Goal: Book appointment/travel/reservation

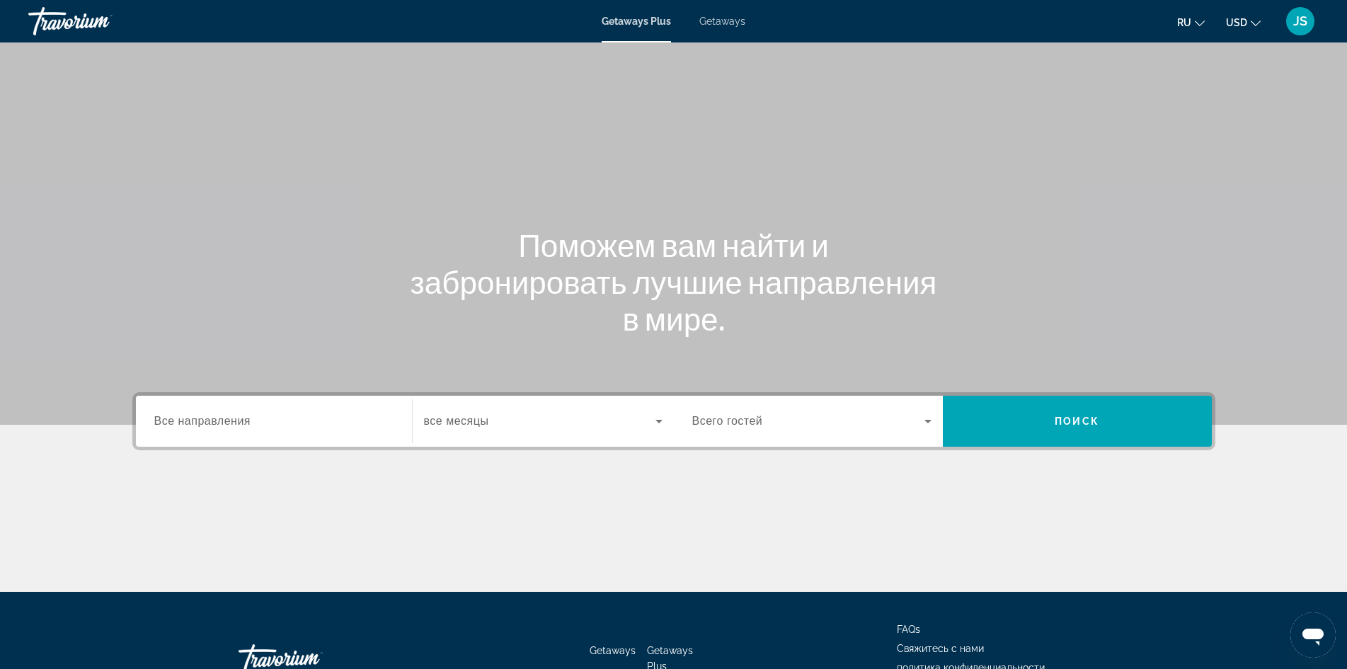
click at [319, 419] on input "Destination Все направления" at bounding box center [273, 421] width 239 height 17
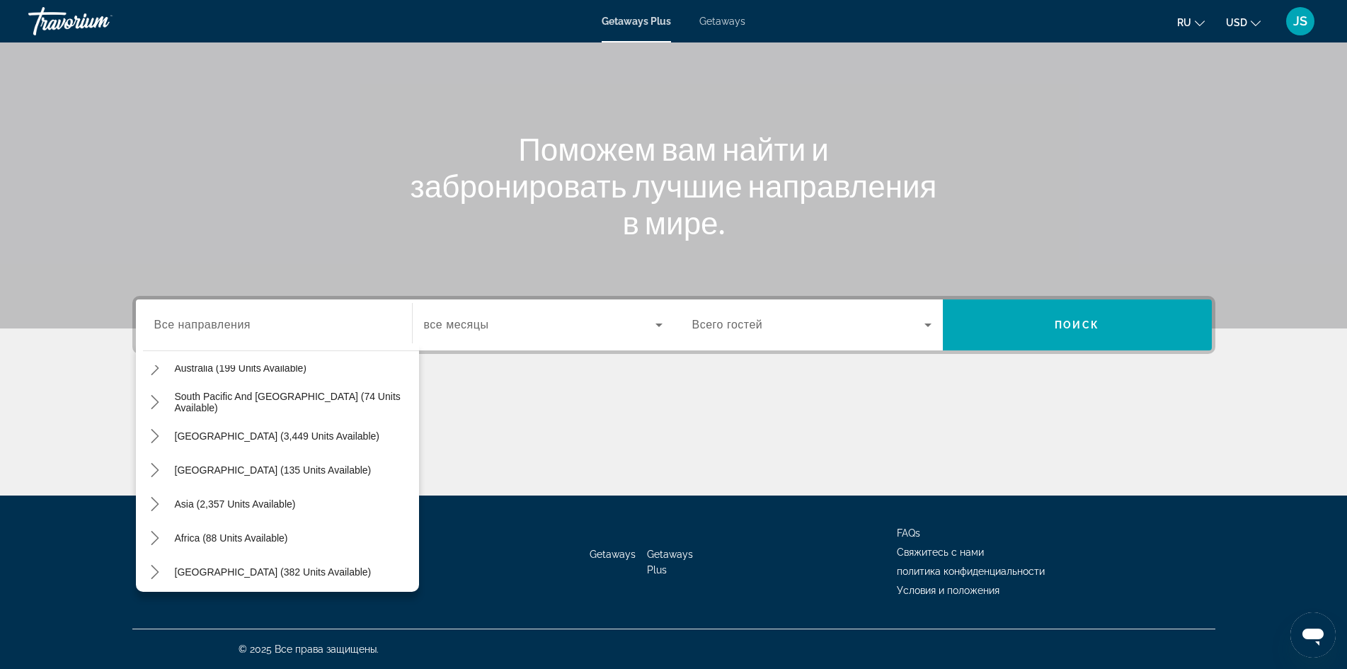
scroll to position [229, 0]
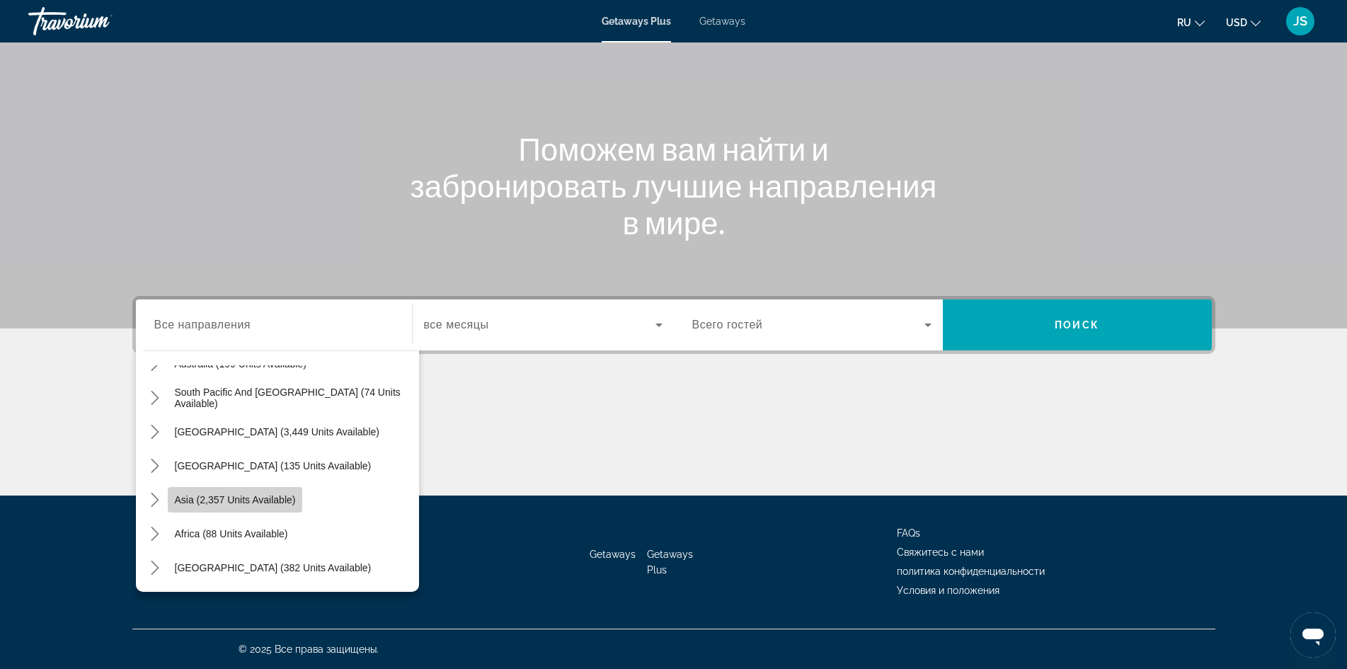
click at [248, 494] on span "Asia (2,357 units available)" at bounding box center [235, 499] width 121 height 11
type input "**********"
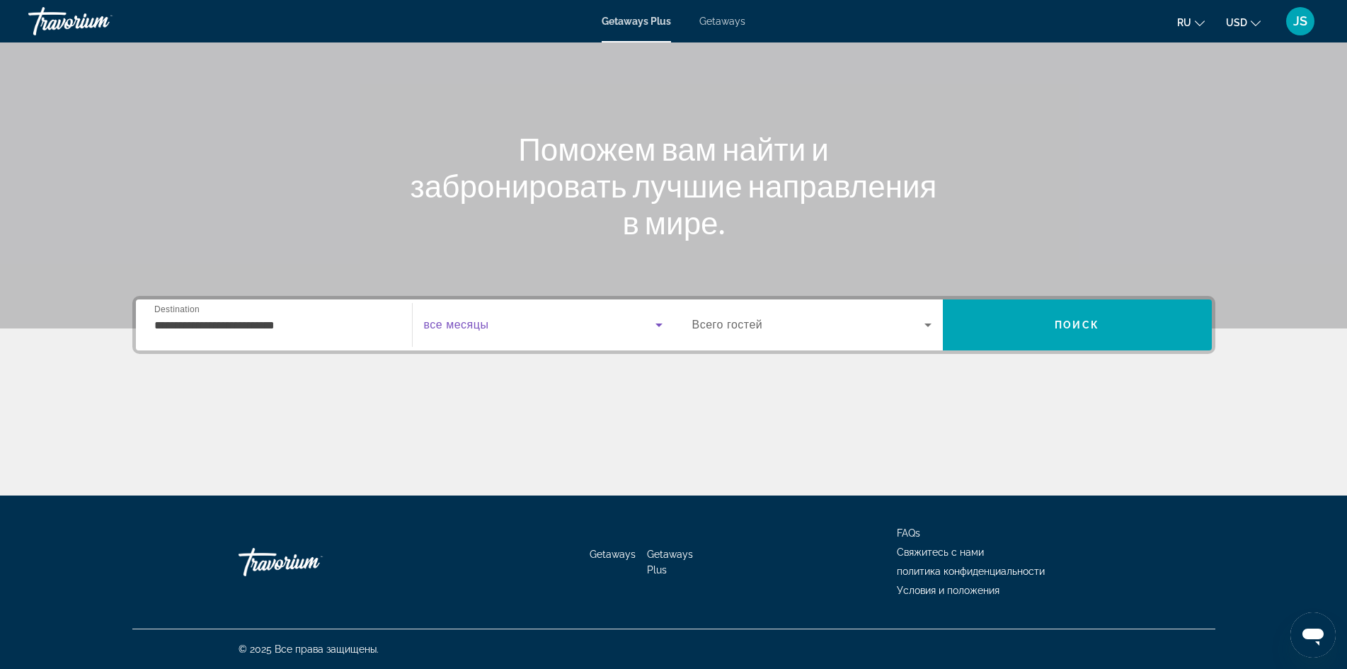
click at [536, 329] on span "Search widget" at bounding box center [540, 324] width 232 height 17
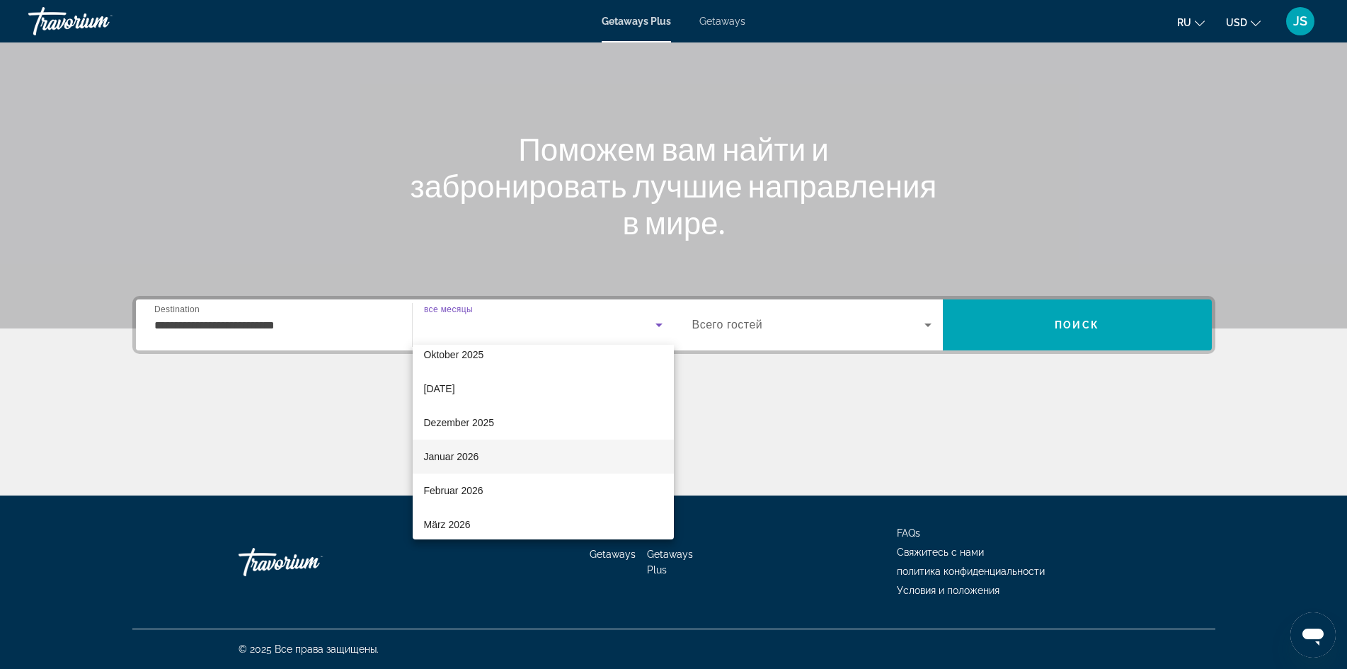
scroll to position [71, 0]
click at [469, 463] on span "Februar 2026" at bounding box center [453, 466] width 59 height 17
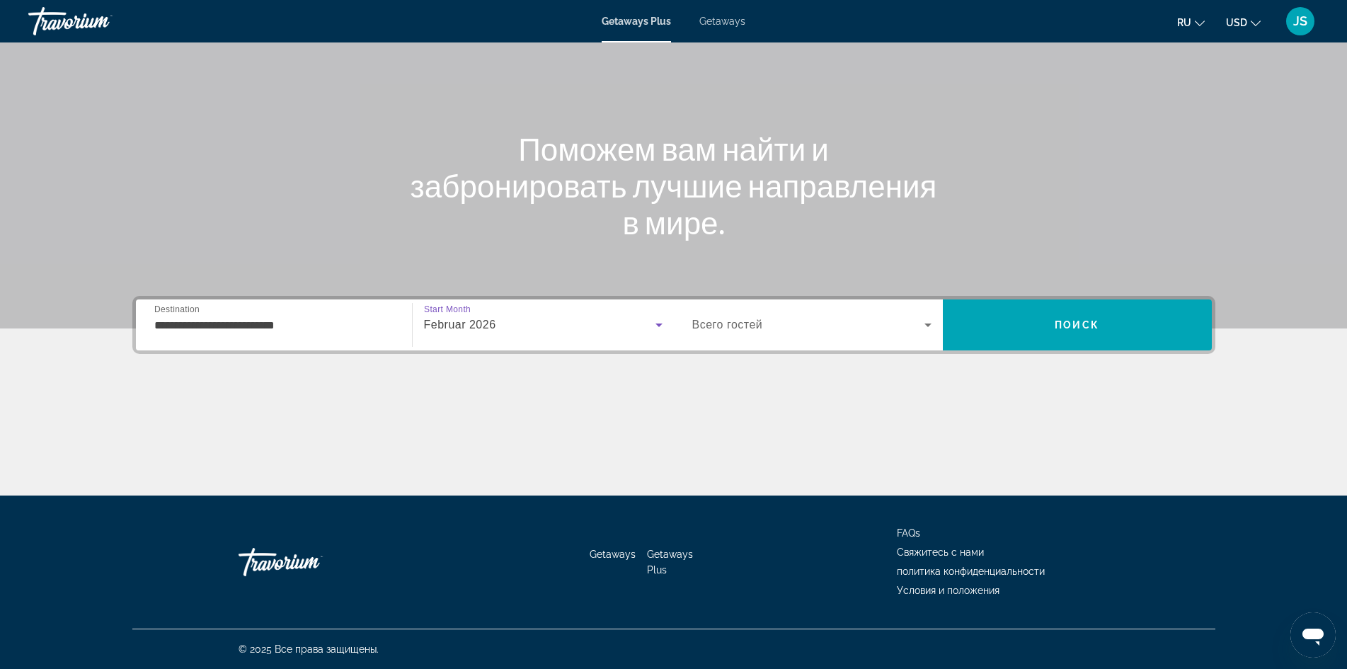
click at [777, 319] on span "Search widget" at bounding box center [808, 324] width 232 height 17
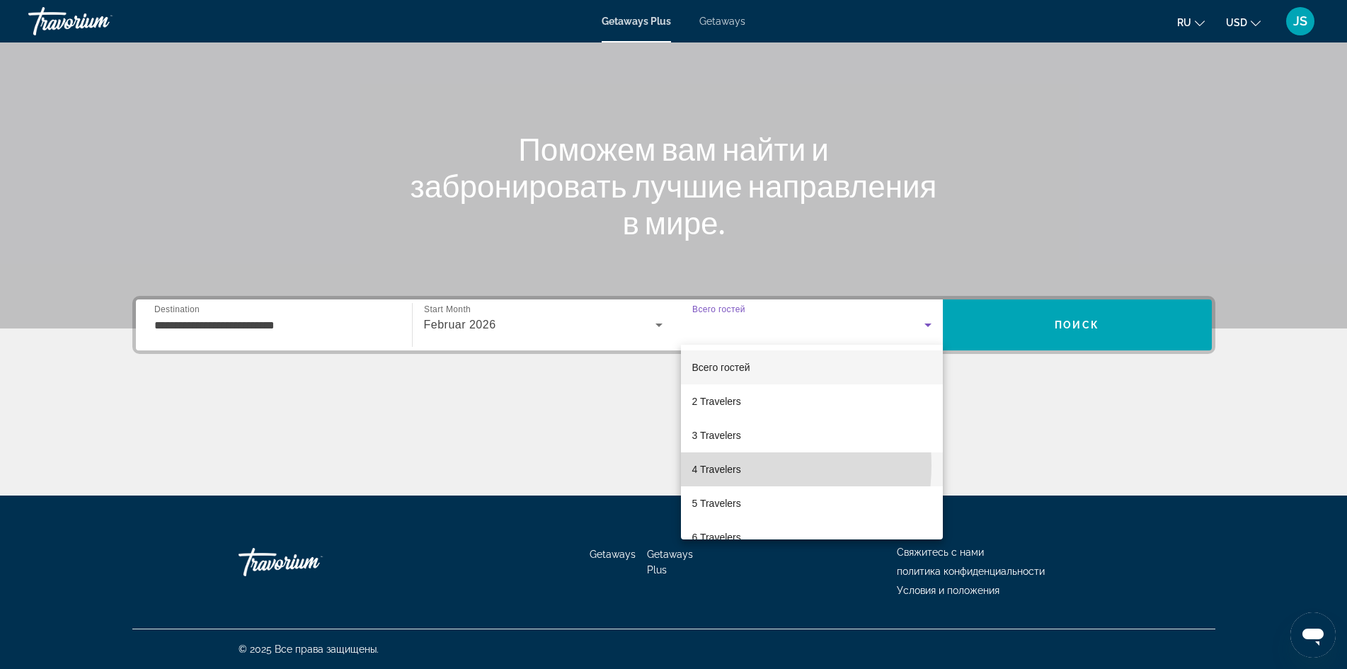
click at [727, 465] on span "4 Travelers" at bounding box center [716, 469] width 49 height 17
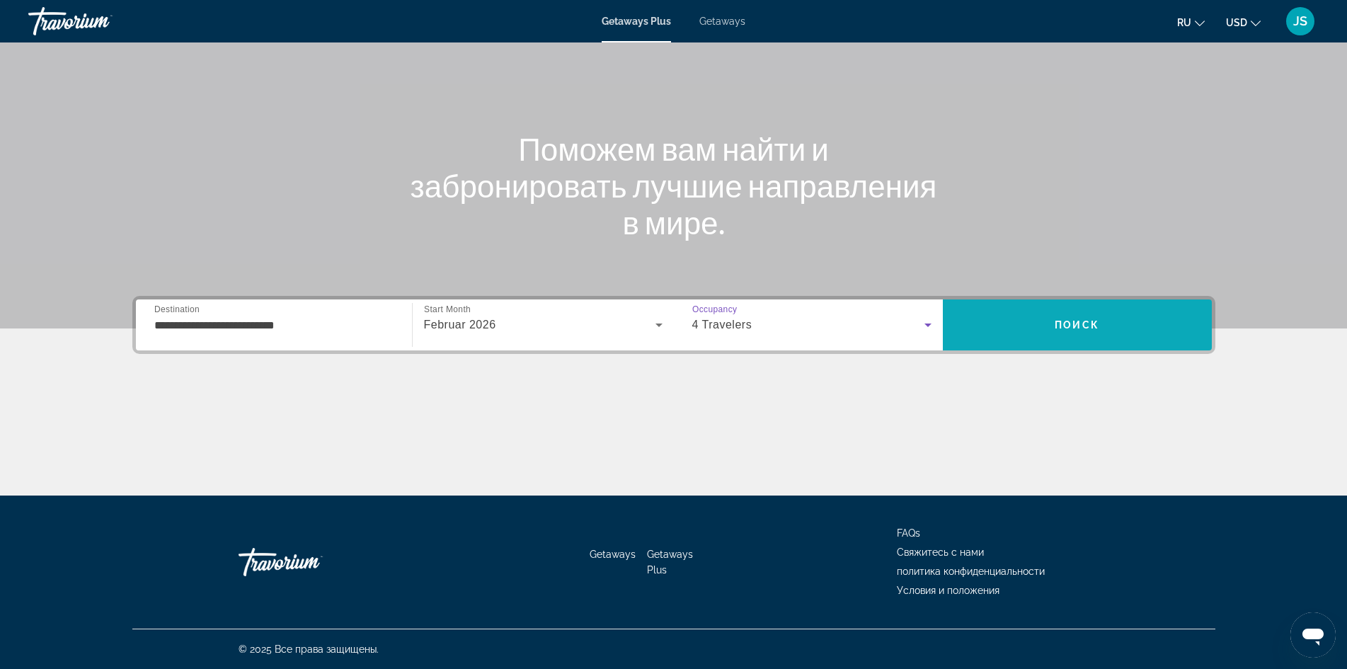
click at [1092, 318] on span "Search" at bounding box center [1077, 325] width 269 height 34
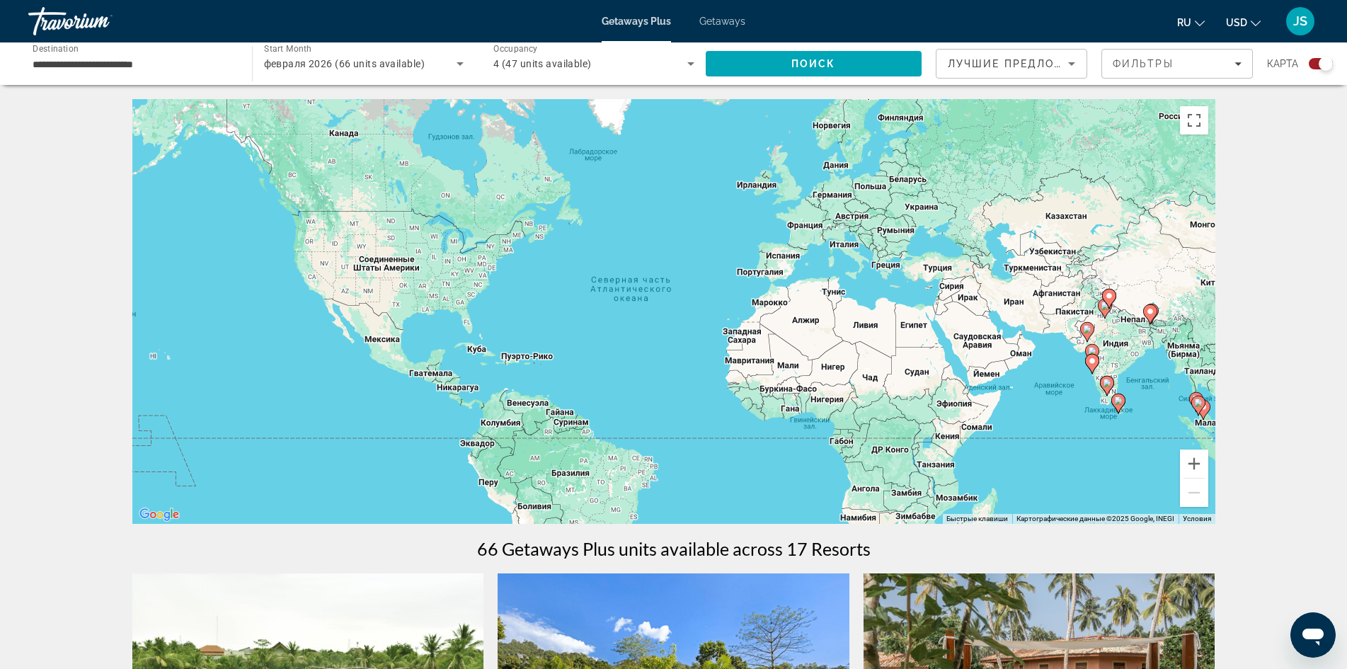
click at [933, 274] on div "Чтобы активировать перетаскивание с помощью клавиатуры, нажмите Alt + Ввод. Пос…" at bounding box center [673, 311] width 1083 height 425
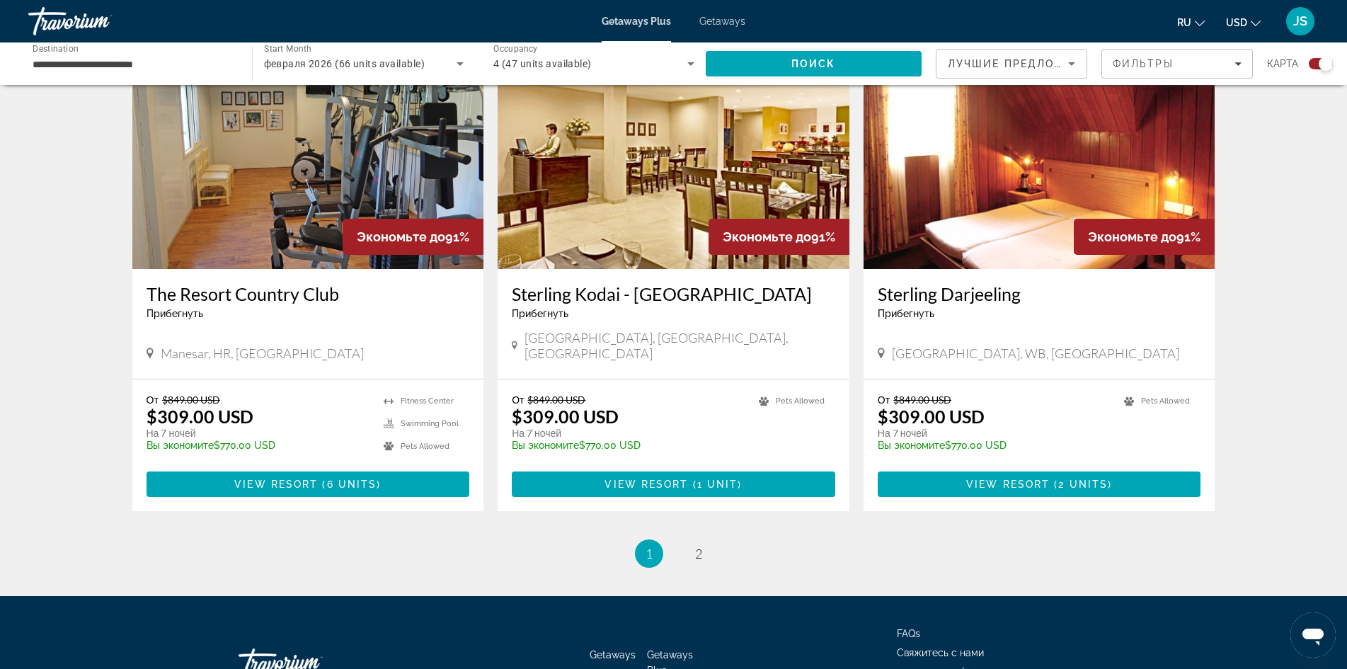
scroll to position [2053, 0]
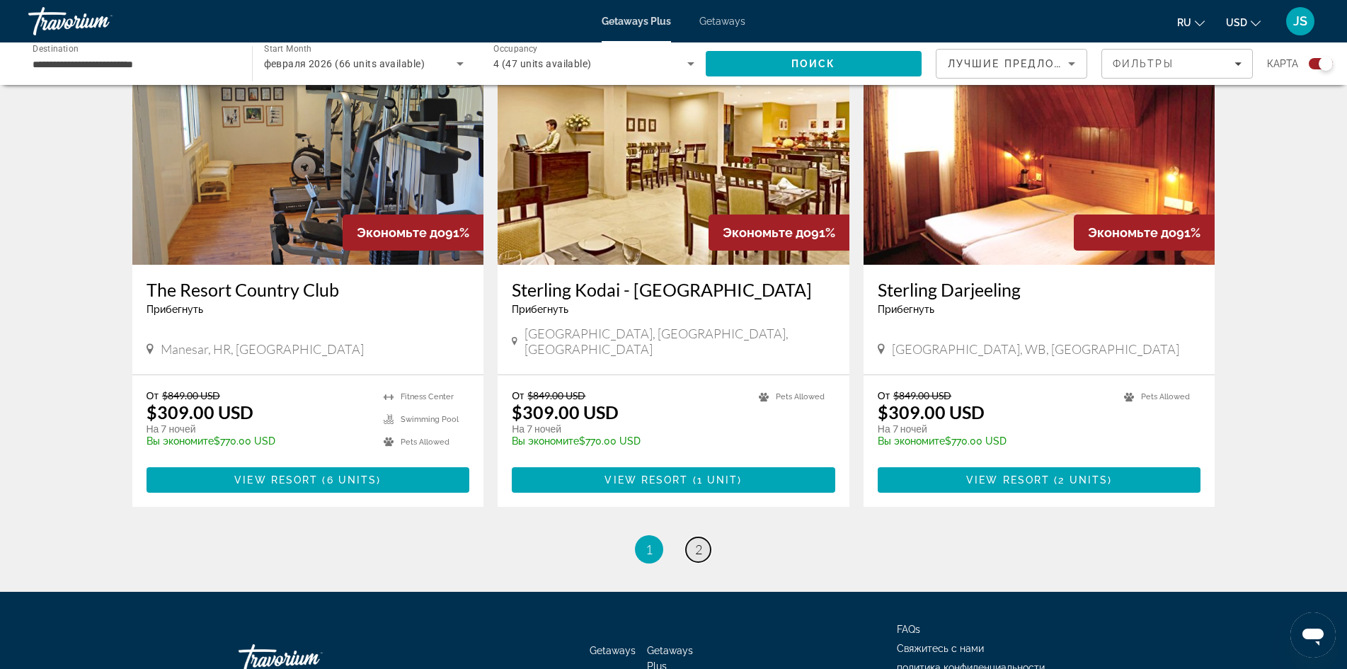
click at [695, 542] on span "2" at bounding box center [698, 550] width 7 height 16
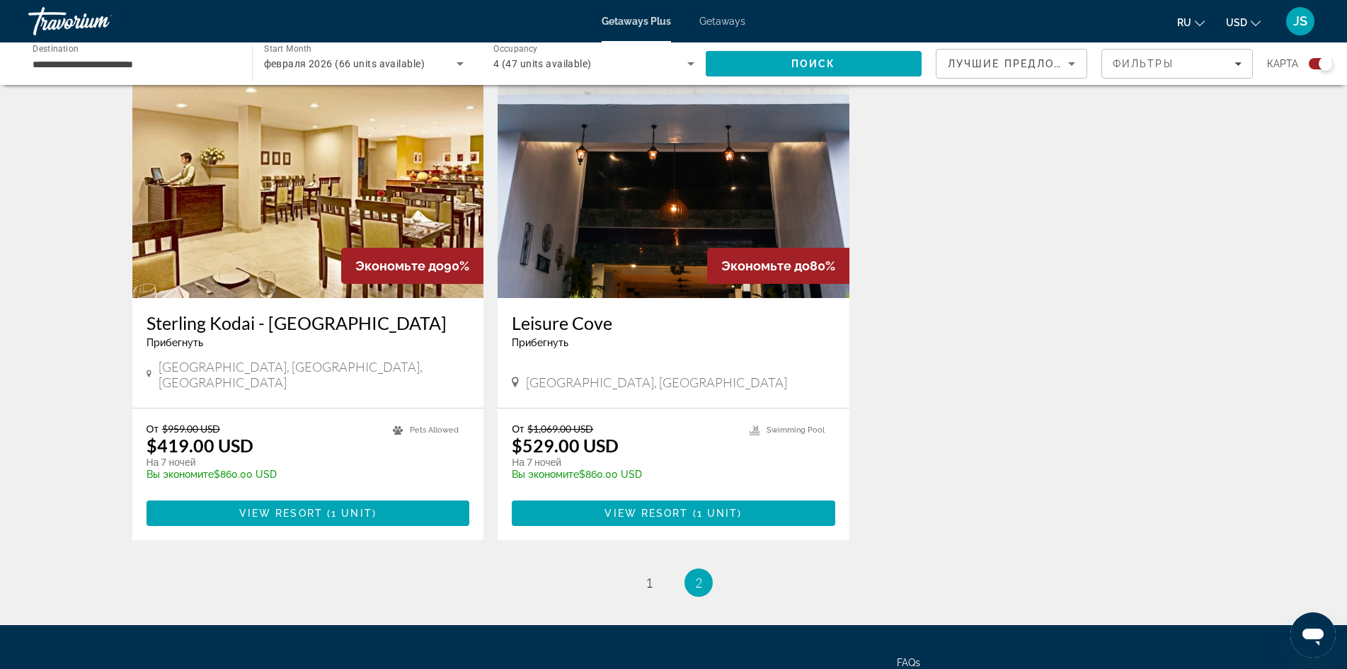
scroll to position [991, 0]
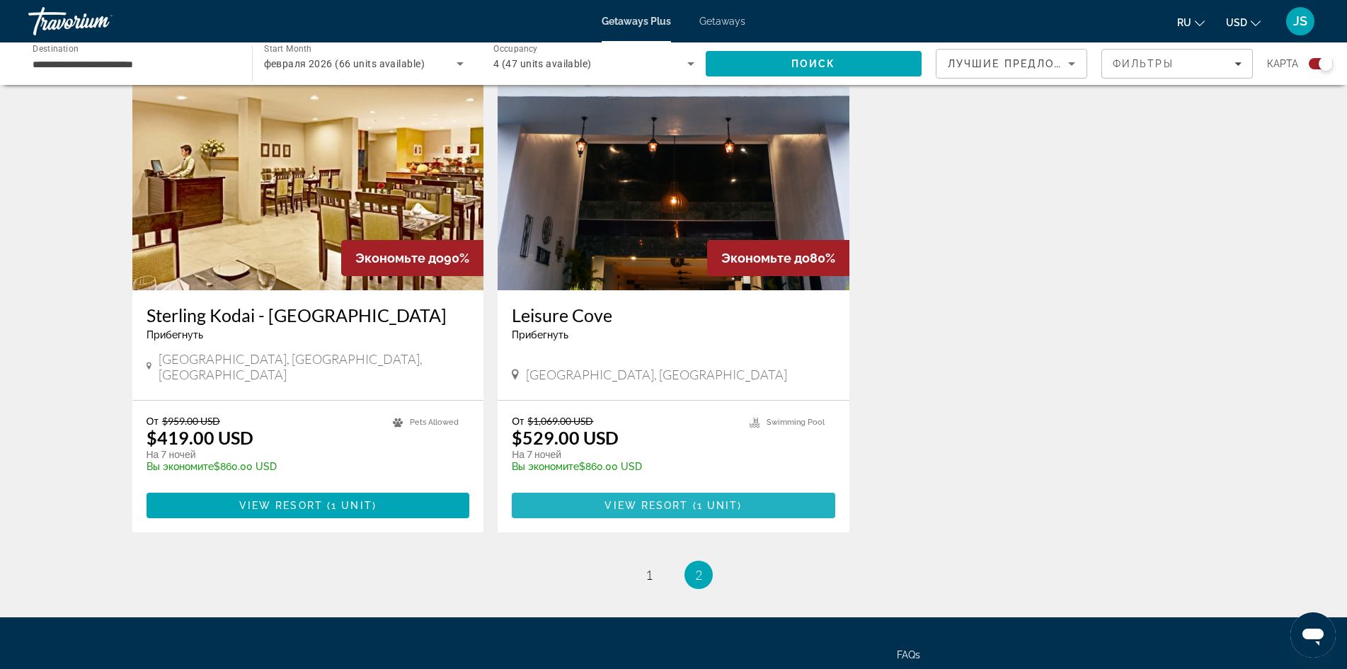
click at [703, 489] on span "Main content" at bounding box center [674, 506] width 324 height 34
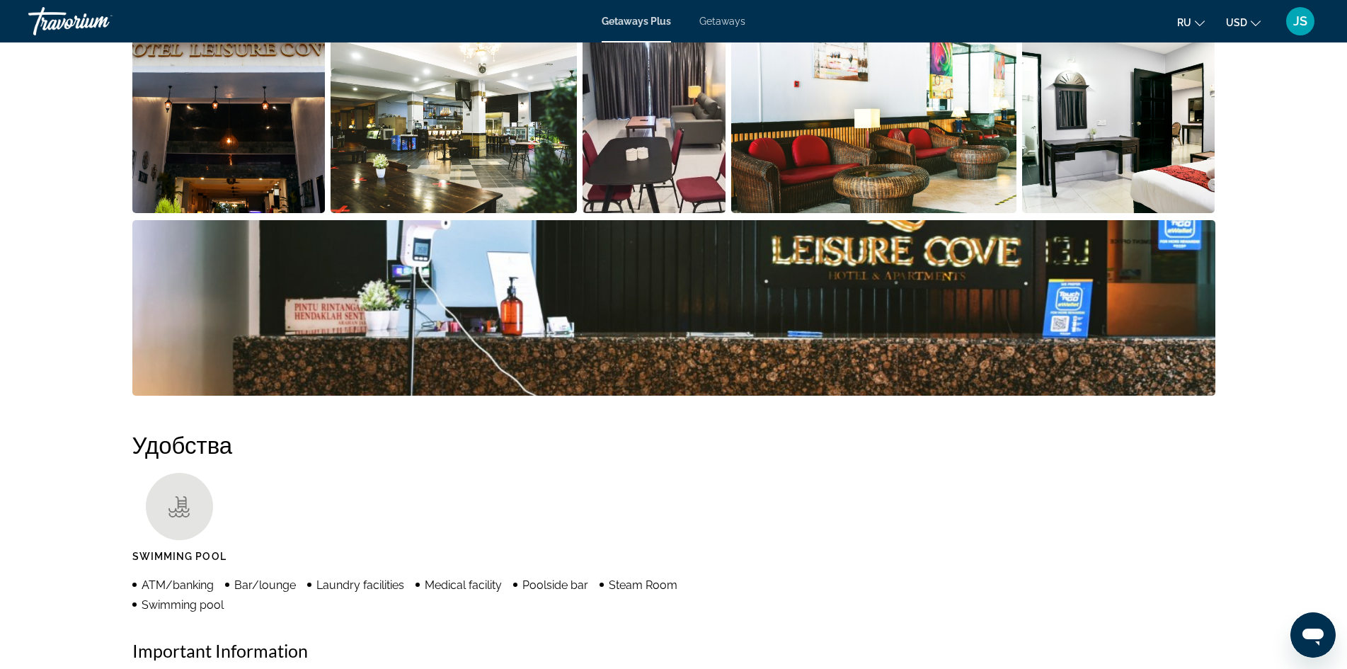
scroll to position [708, 0]
